Goal: Task Accomplishment & Management: Complete application form

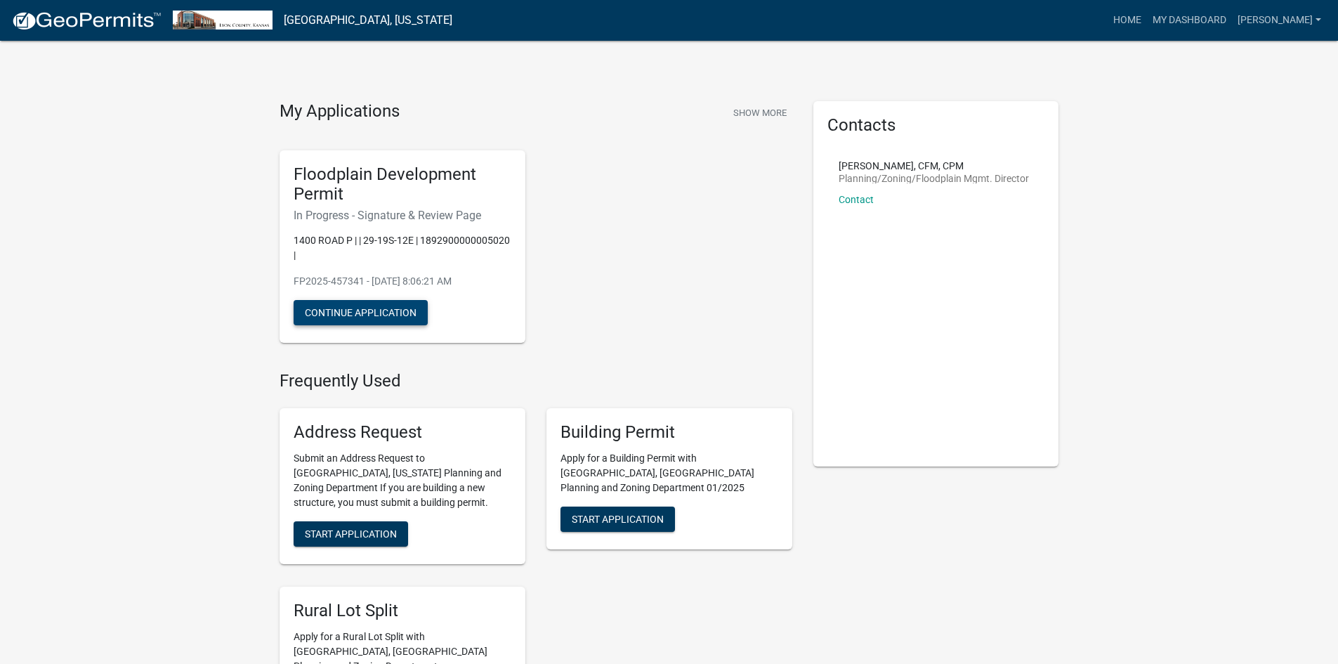
click at [343, 310] on button "Continue Application" at bounding box center [361, 312] width 134 height 25
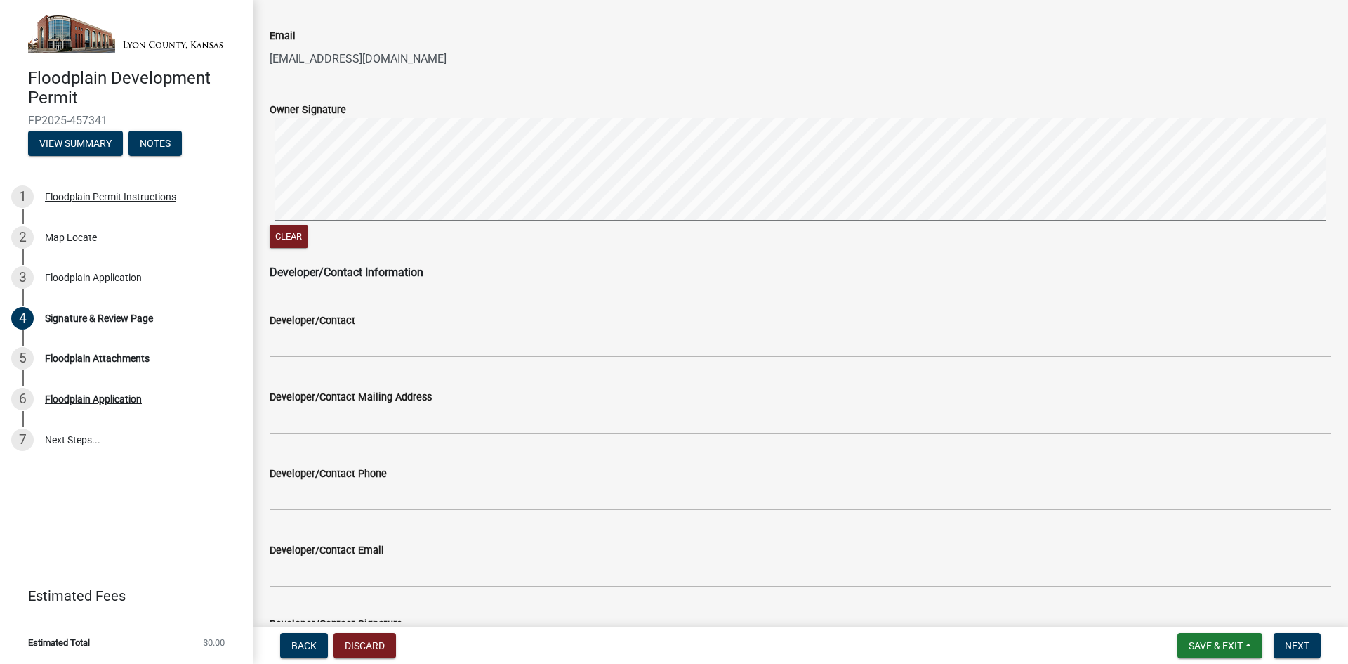
scroll to position [791, 0]
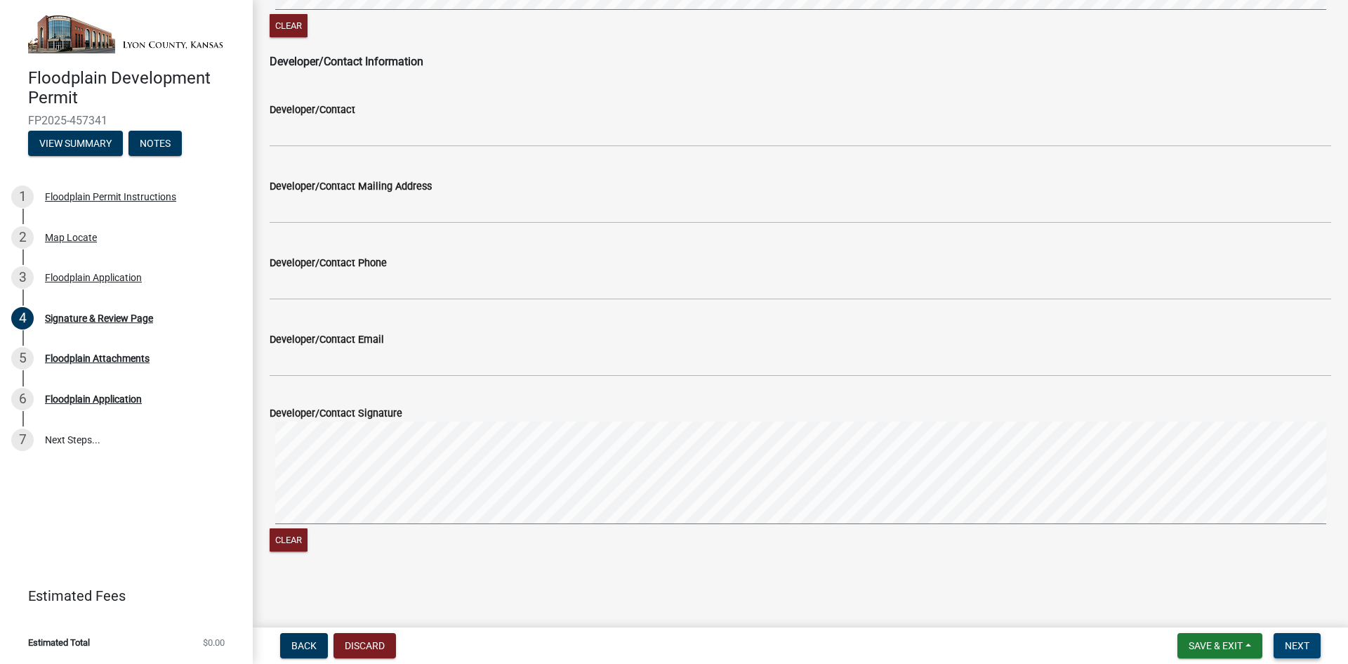
click at [1288, 645] on span "Next" at bounding box center [1297, 645] width 25 height 11
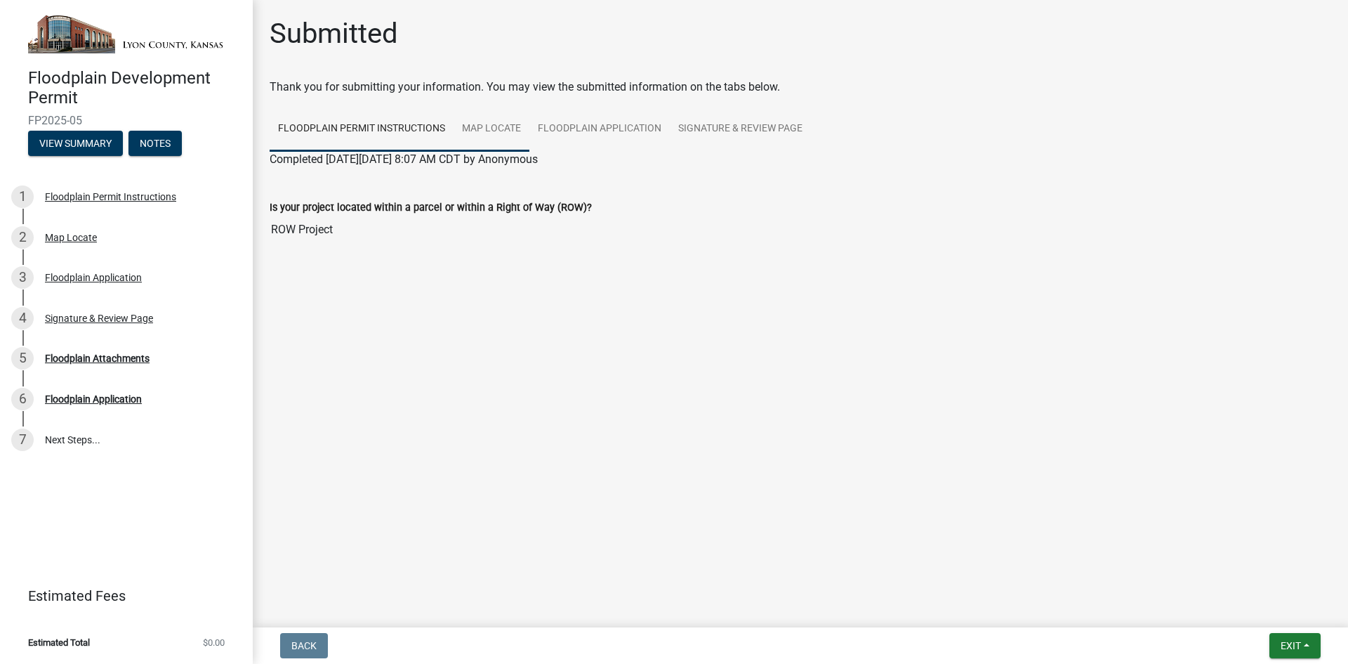
click at [485, 130] on link "Map Locate" at bounding box center [492, 129] width 76 height 45
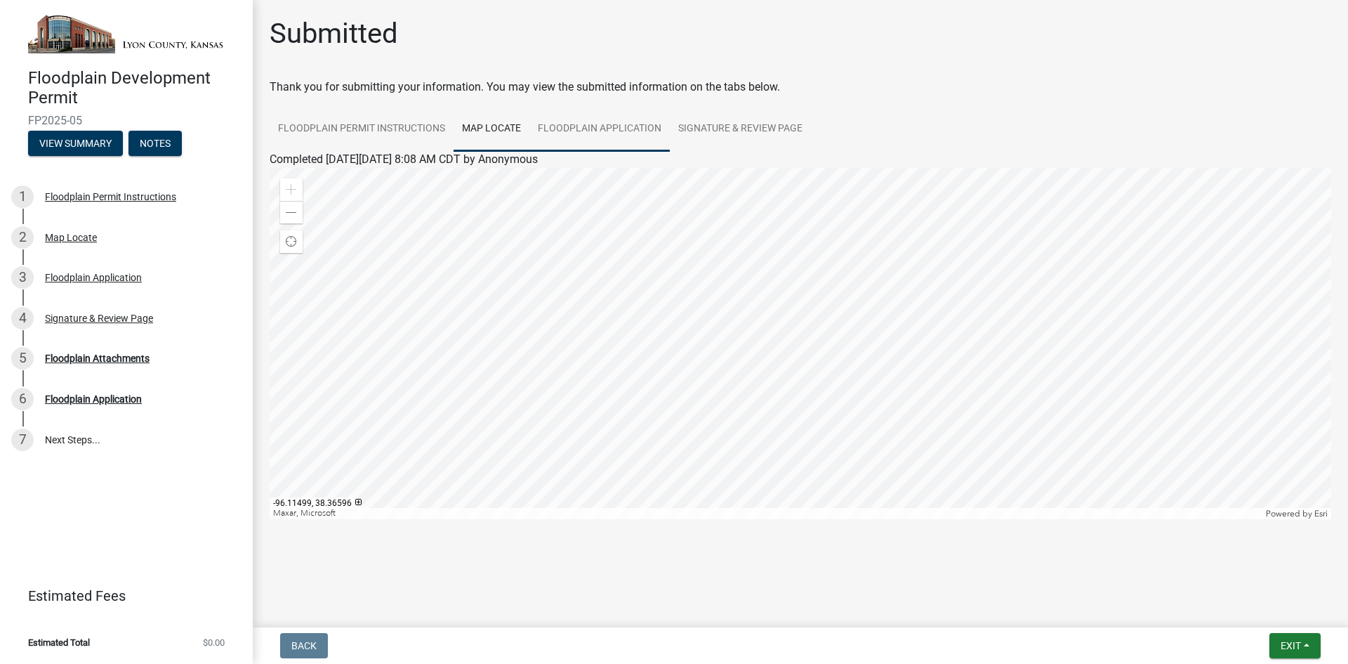
click at [632, 131] on link "Floodplain Application" at bounding box center [599, 129] width 140 height 45
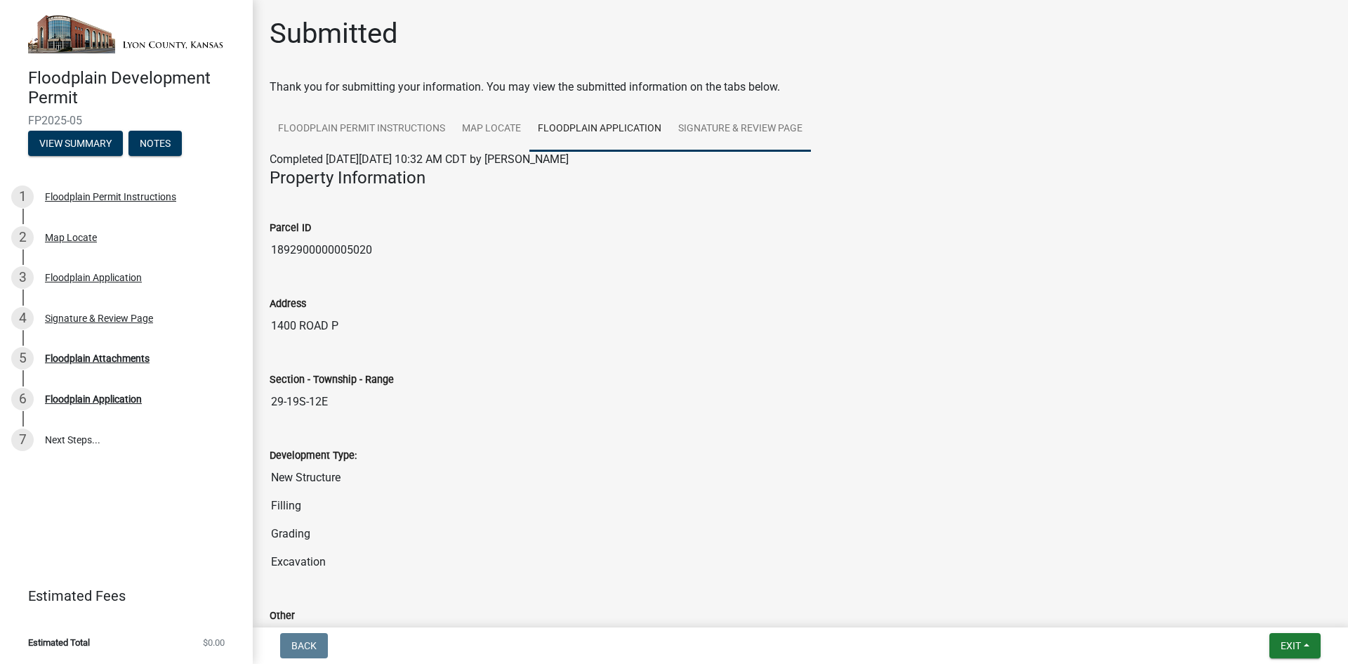
click at [730, 131] on link "Signature & Review Page" at bounding box center [740, 129] width 141 height 45
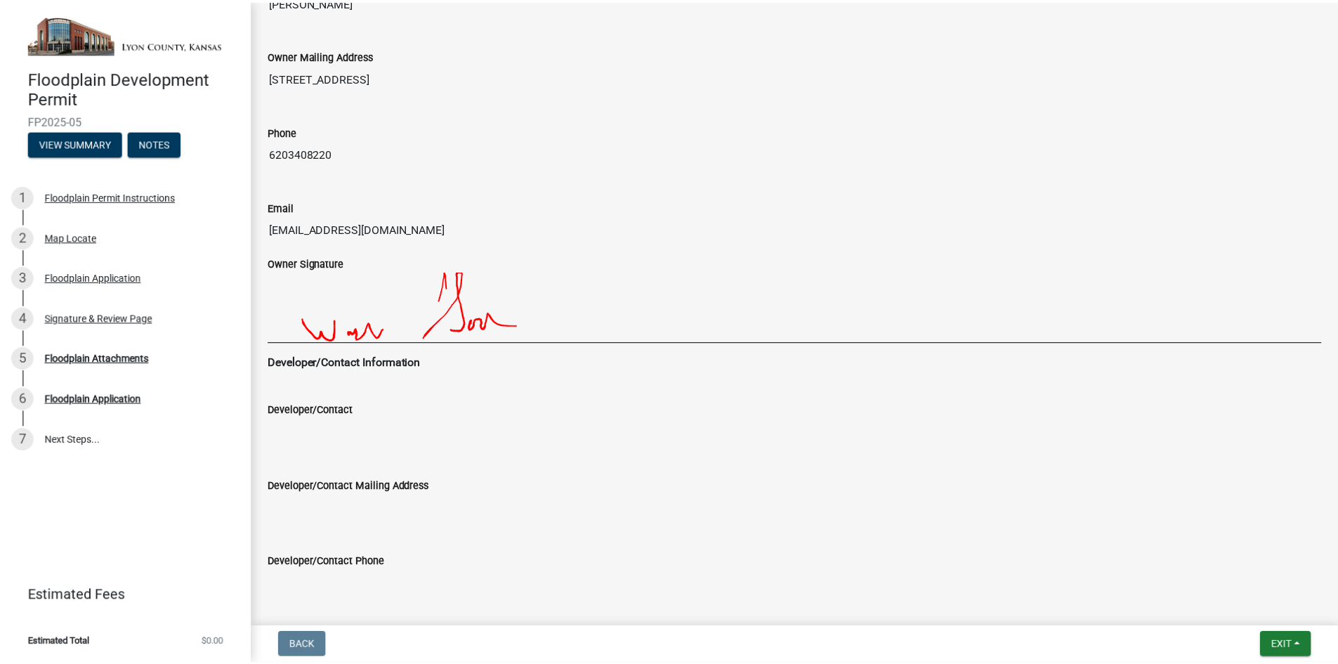
scroll to position [726, 0]
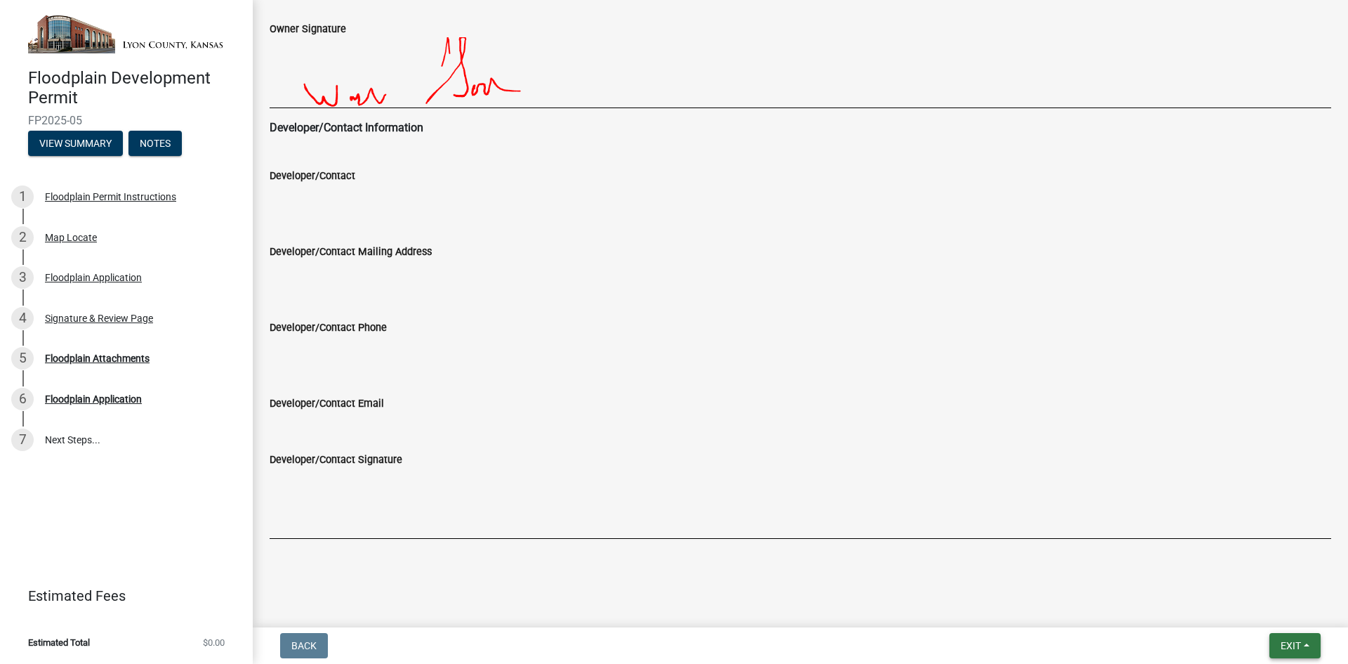
click at [1296, 648] on span "Exit" at bounding box center [1291, 645] width 20 height 11
click at [1264, 616] on button "Save & Exit" at bounding box center [1264, 609] width 112 height 34
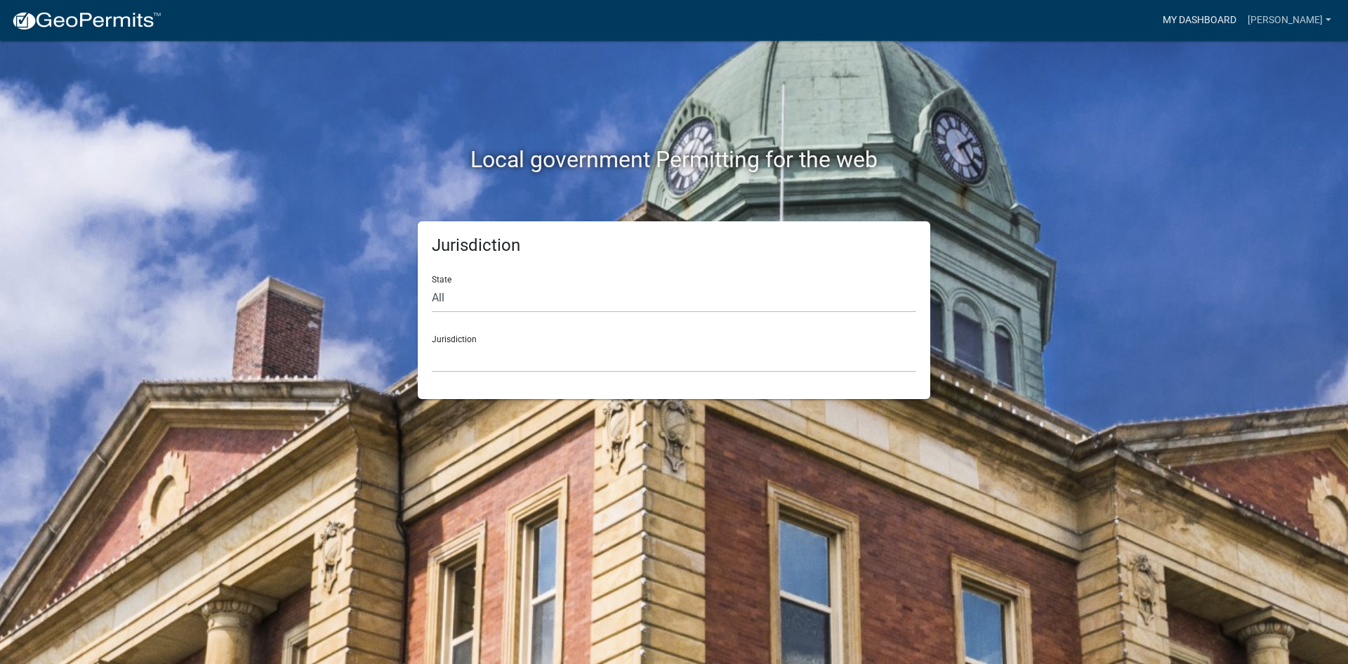
click at [1210, 15] on link "My Dashboard" at bounding box center [1199, 20] width 85 height 27
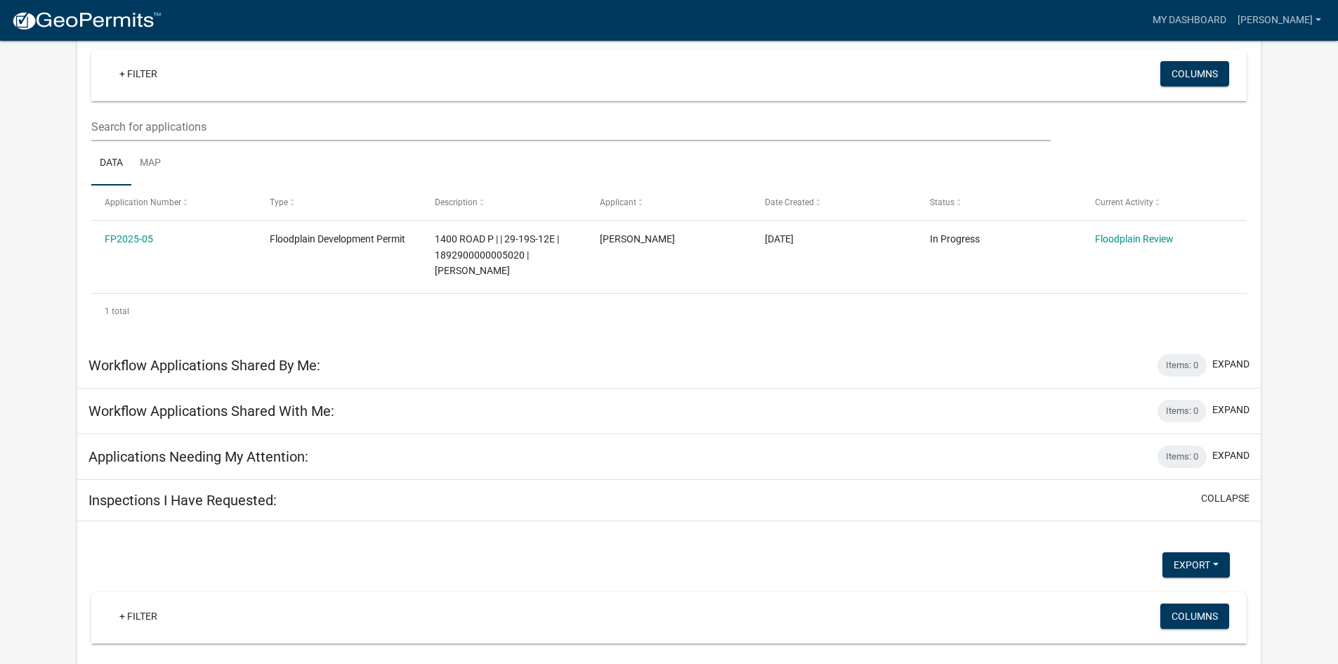
scroll to position [116, 0]
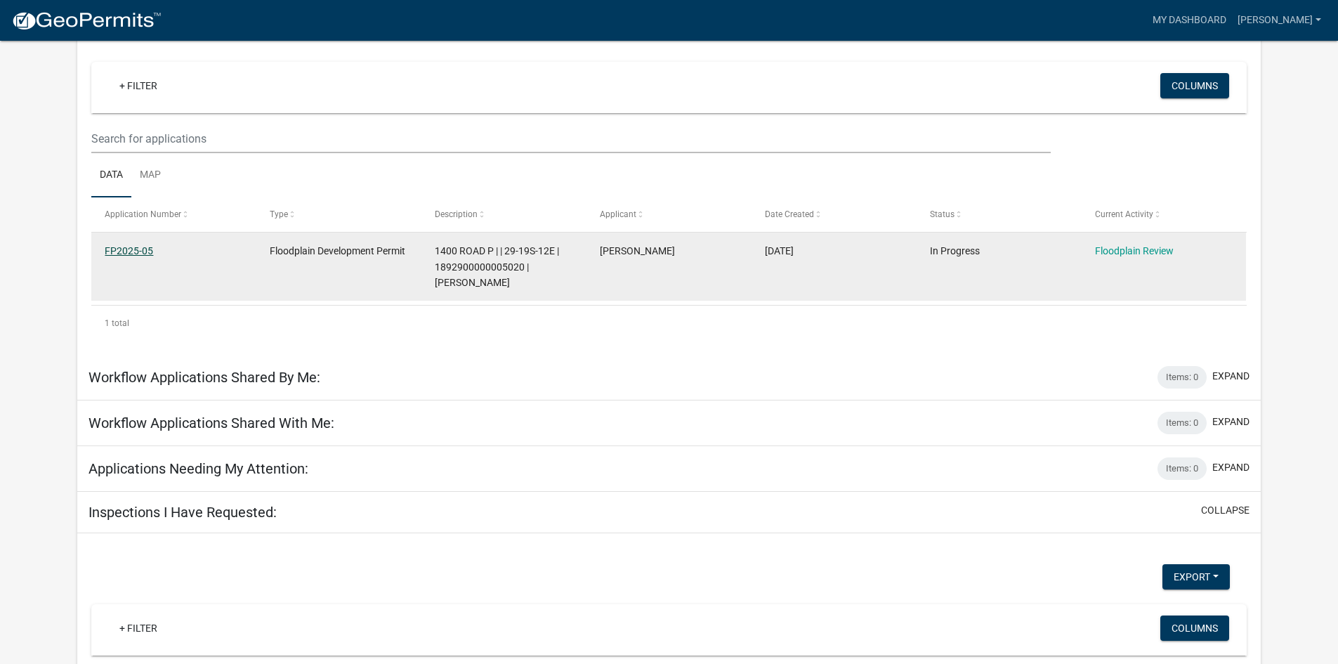
click at [150, 251] on link "FP2025-05" at bounding box center [129, 250] width 48 height 11
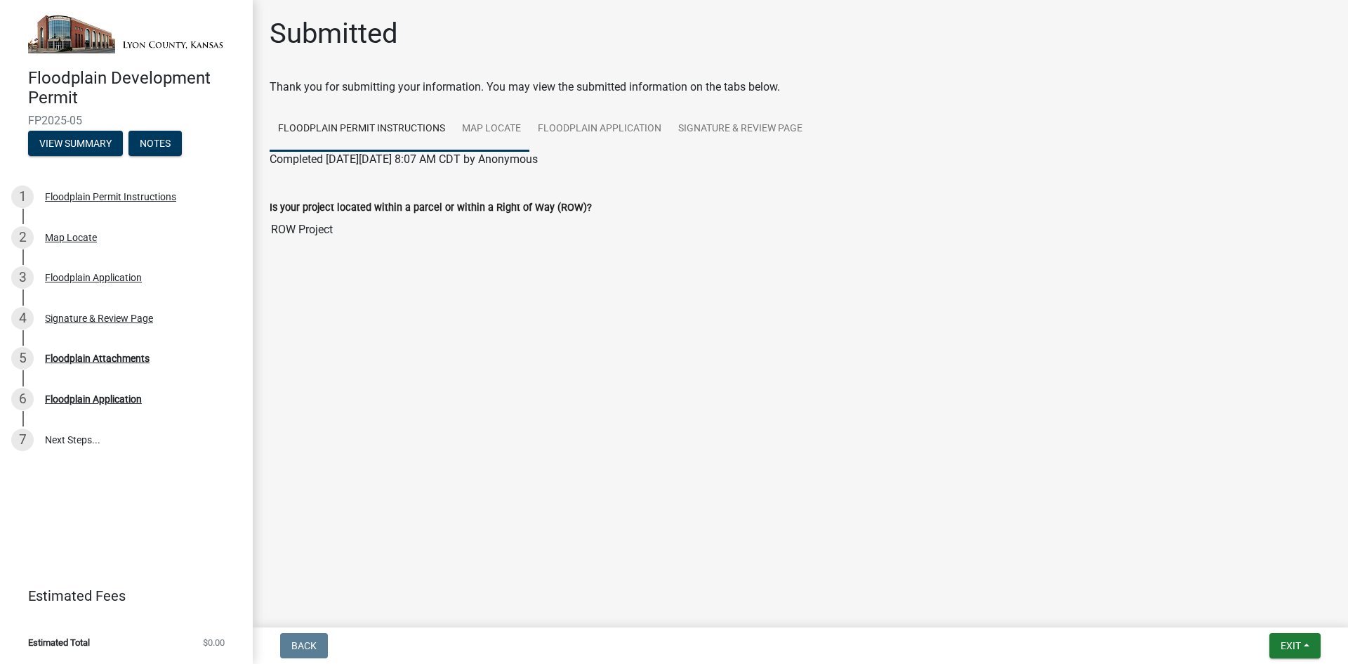
click at [489, 129] on link "Map Locate" at bounding box center [492, 129] width 76 height 45
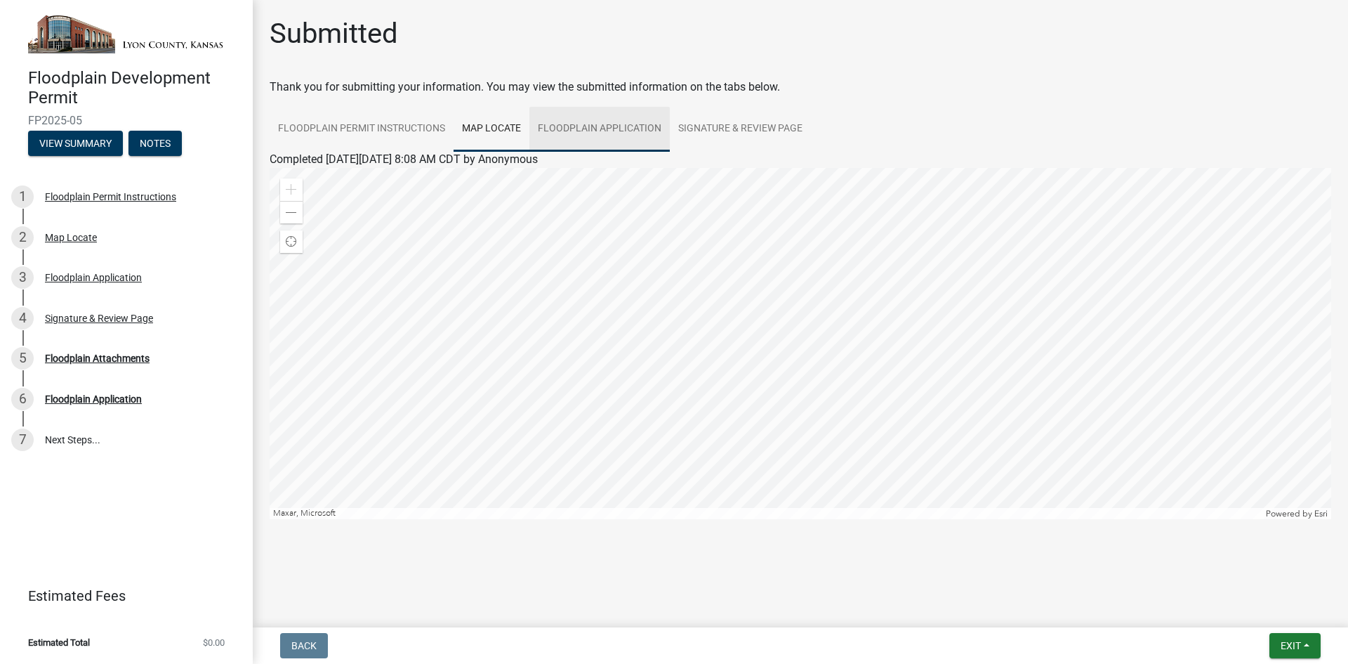
click at [566, 133] on link "Floodplain Application" at bounding box center [599, 129] width 140 height 45
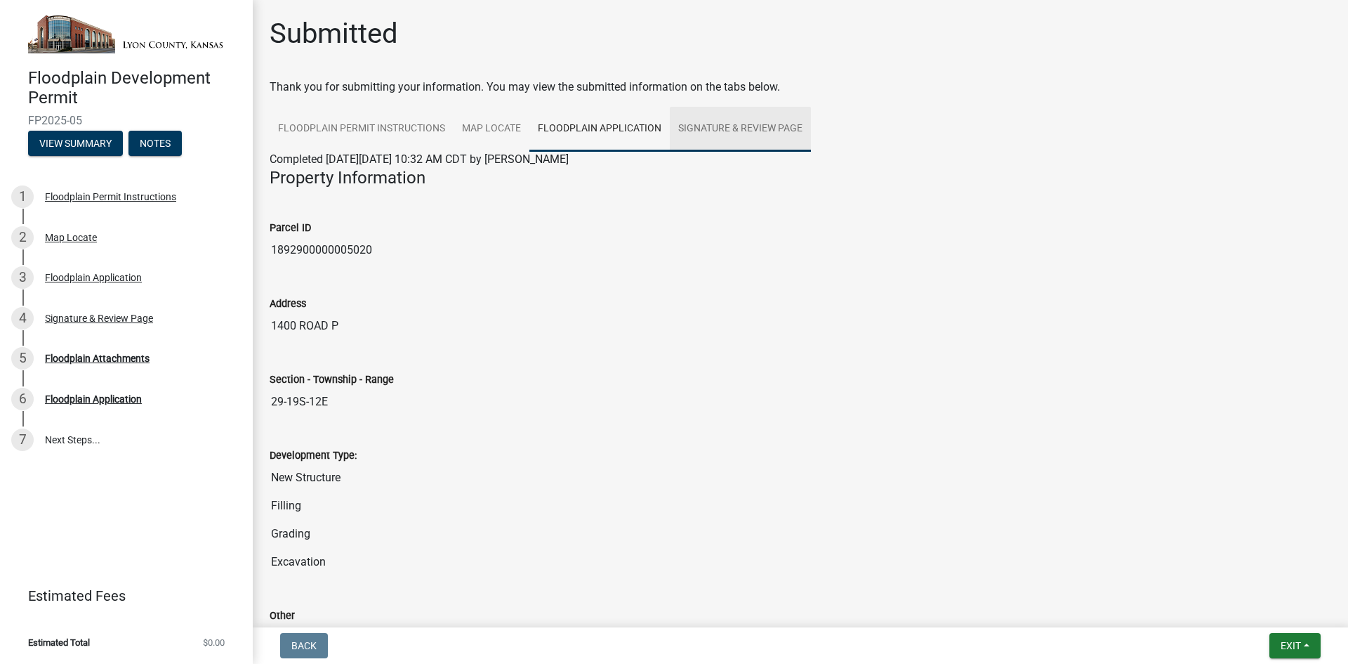
click at [706, 129] on link "Signature & Review Page" at bounding box center [740, 129] width 141 height 45
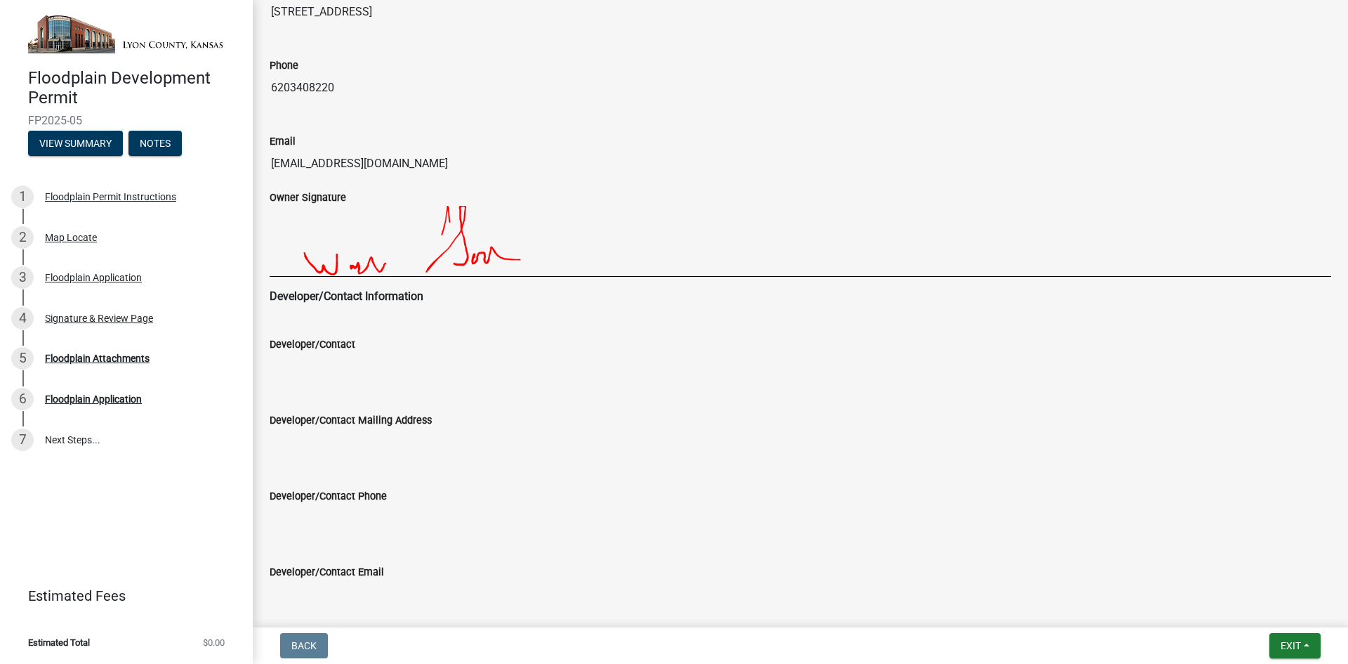
scroll to position [726, 0]
